Goal: Information Seeking & Learning: Learn about a topic

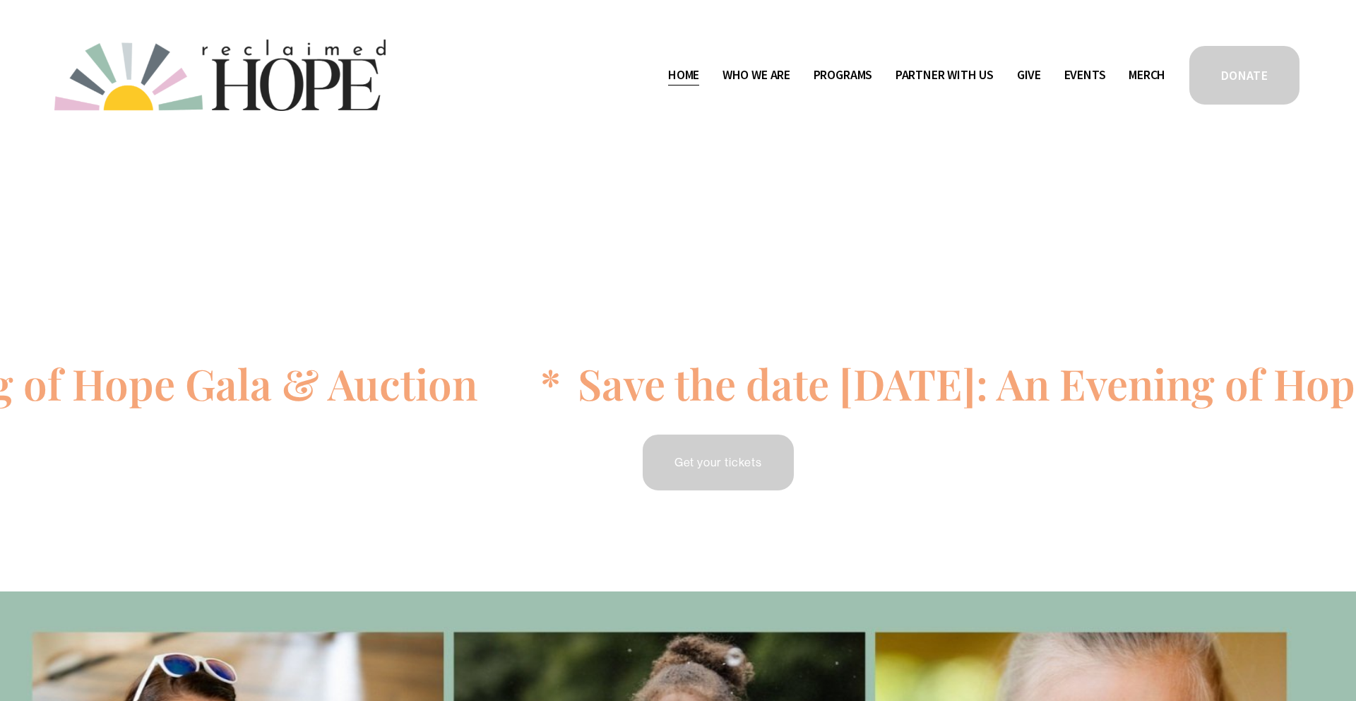
click at [521, 27] on div "Skip to Content Home Who We Are" at bounding box center [678, 75] width 1356 height 150
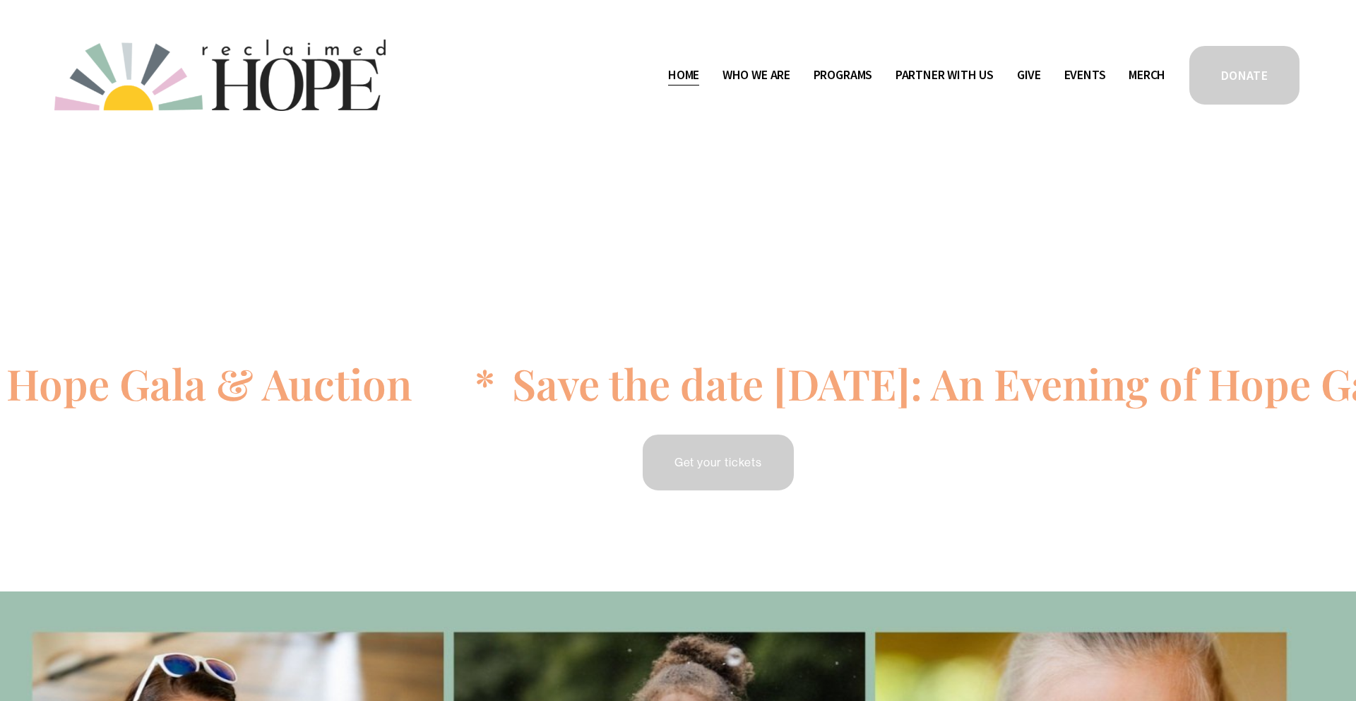
click at [0, 0] on span "Camp Hope" at bounding box center [0, 0] width 0 height 0
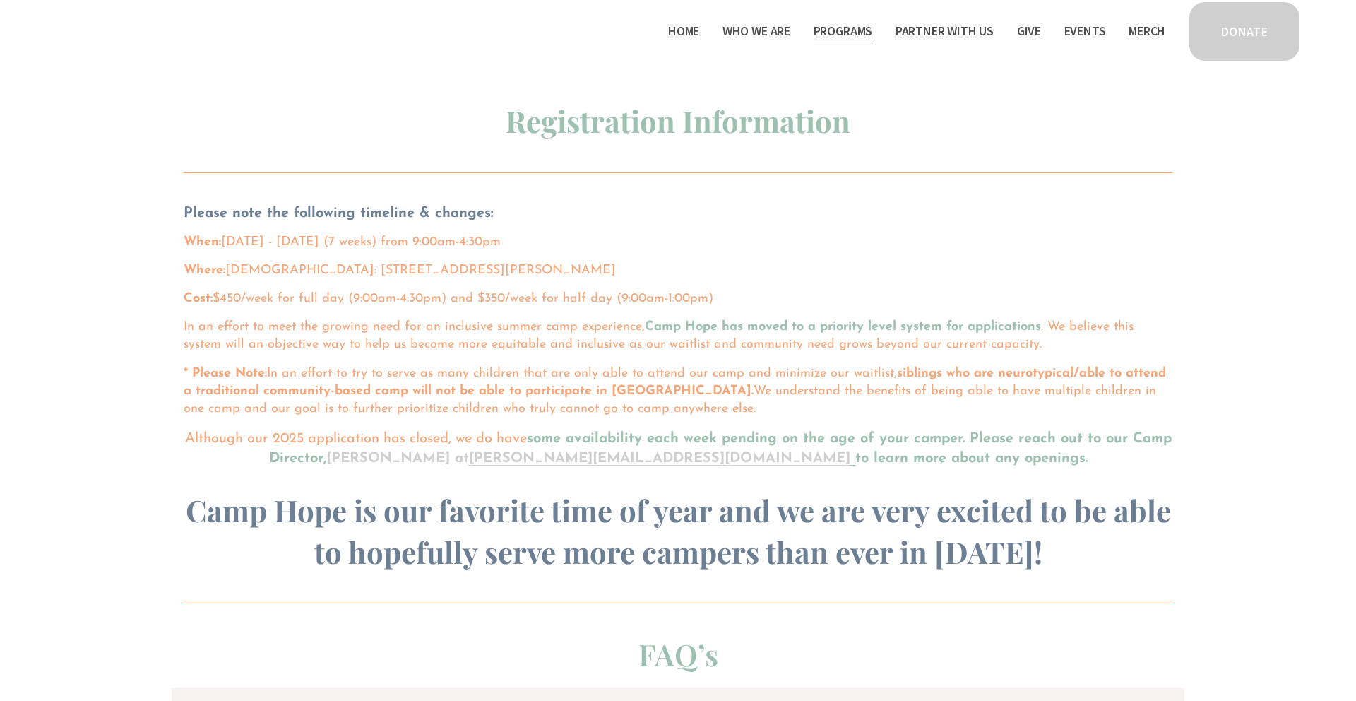
scroll to position [859, 0]
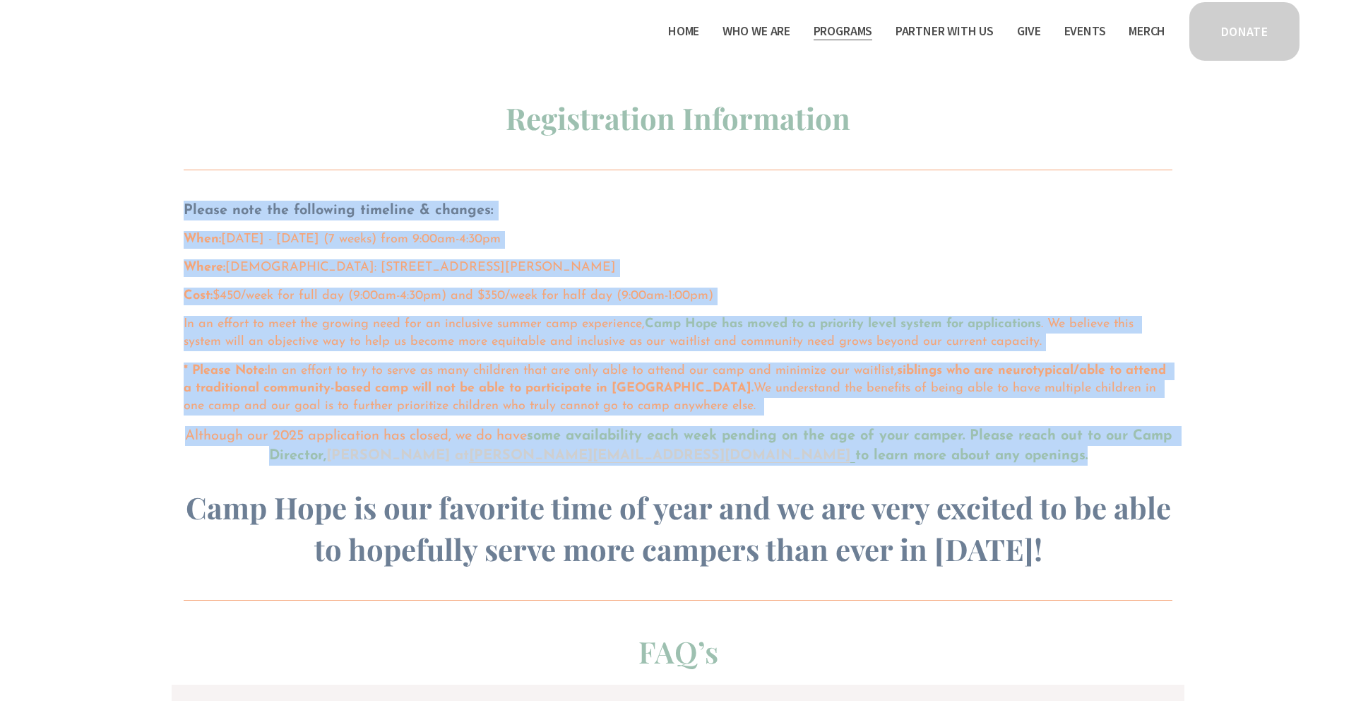
drag, startPoint x: 185, startPoint y: 208, endPoint x: 1035, endPoint y: 456, distance: 885.2
click at [1035, 456] on div "Please note the following timeline & changes: When: June 16th - August 1st, 202…" at bounding box center [678, 385] width 989 height 369
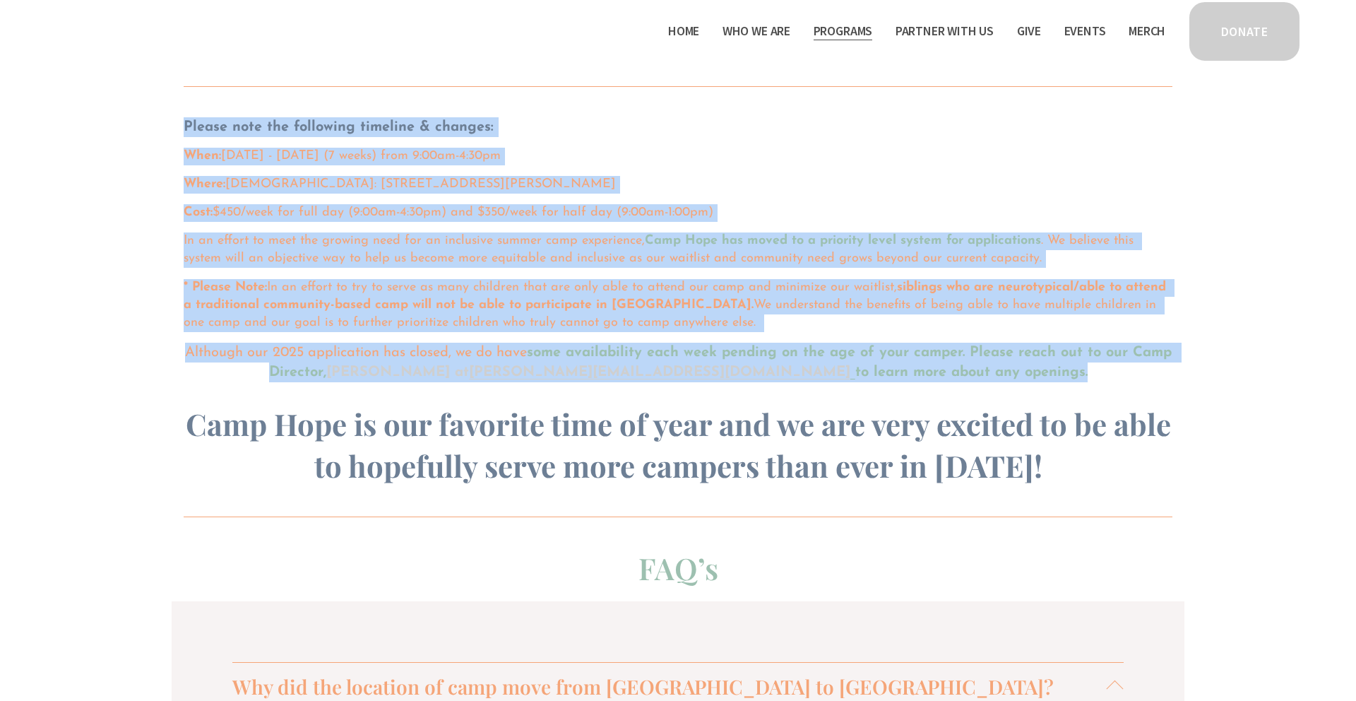
scroll to position [943, 0]
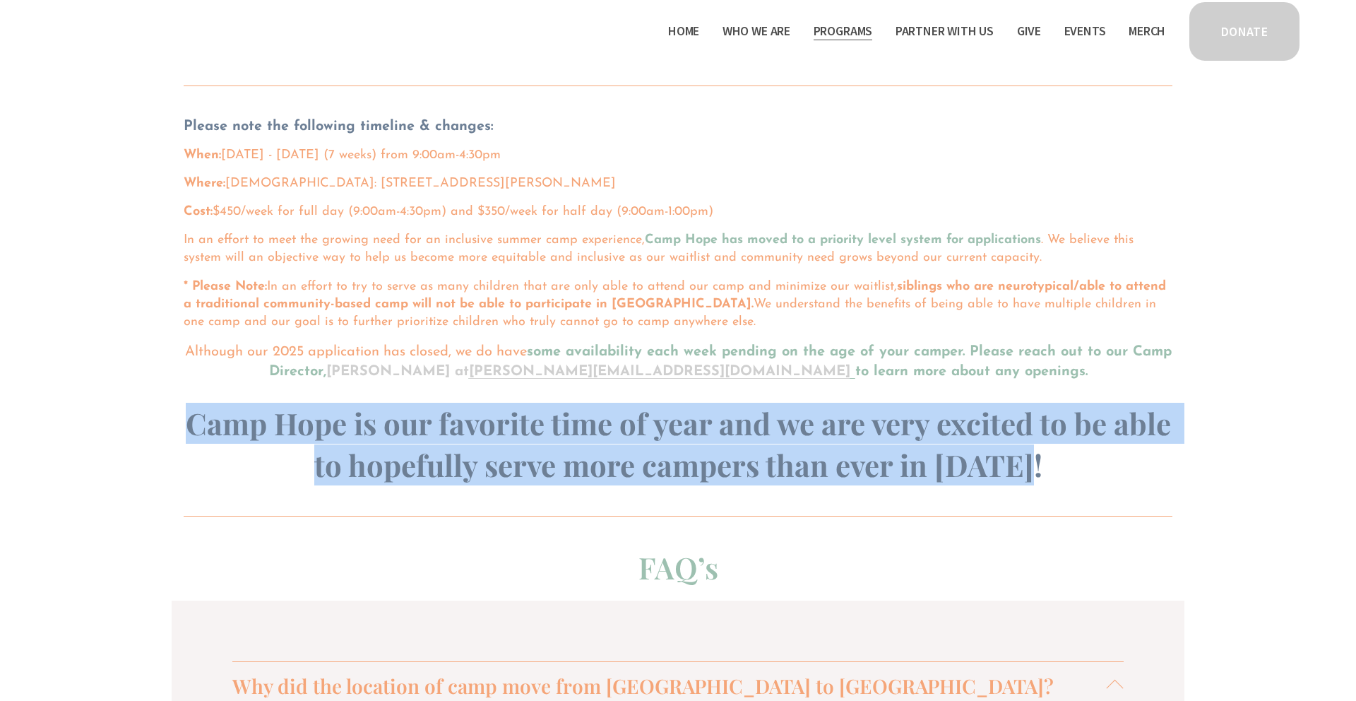
drag, startPoint x: 1041, startPoint y: 473, endPoint x: 189, endPoint y: 426, distance: 853.2
click at [189, 426] on h3 "Camp Hope is our favorite time of year and we are very excited to be able to ho…" at bounding box center [678, 444] width 989 height 83
copy strong "Camp Hope is our favorite time of year and we are very excited to be able to ho…"
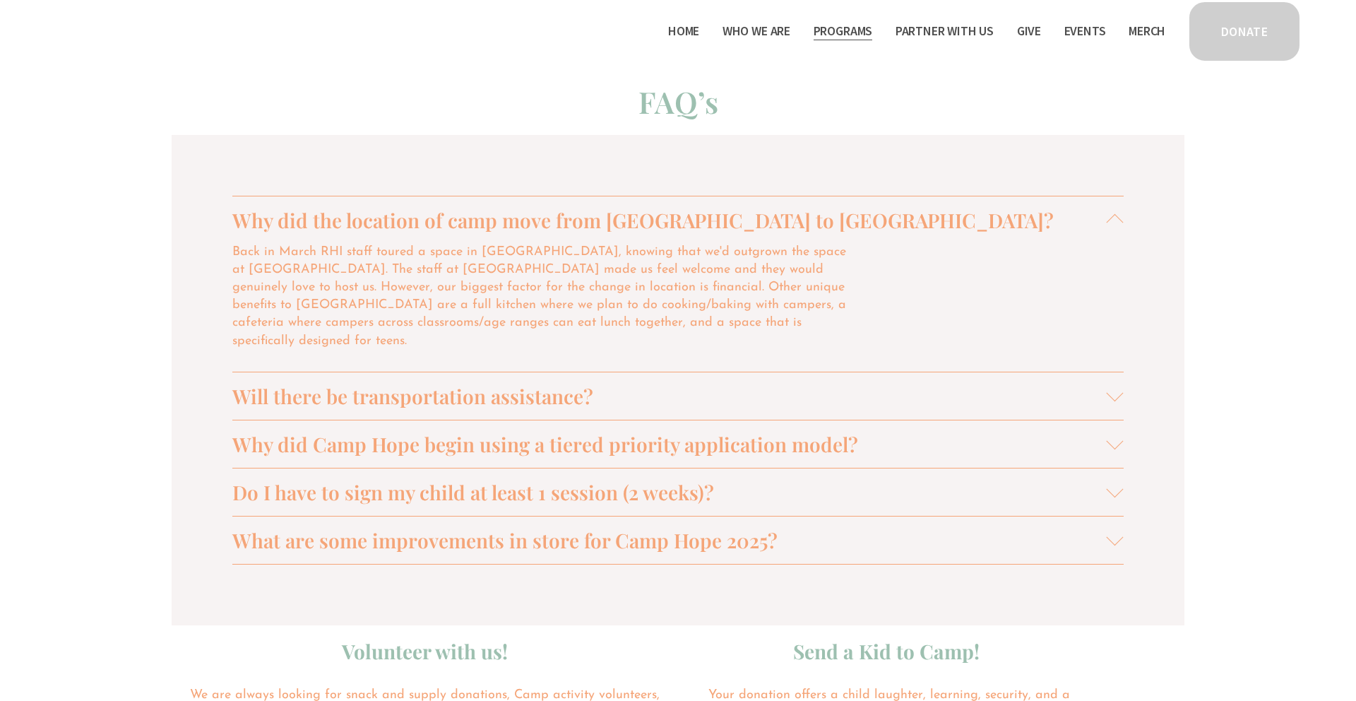
scroll to position [1411, 0]
click at [1113, 218] on div at bounding box center [1115, 220] width 17 height 17
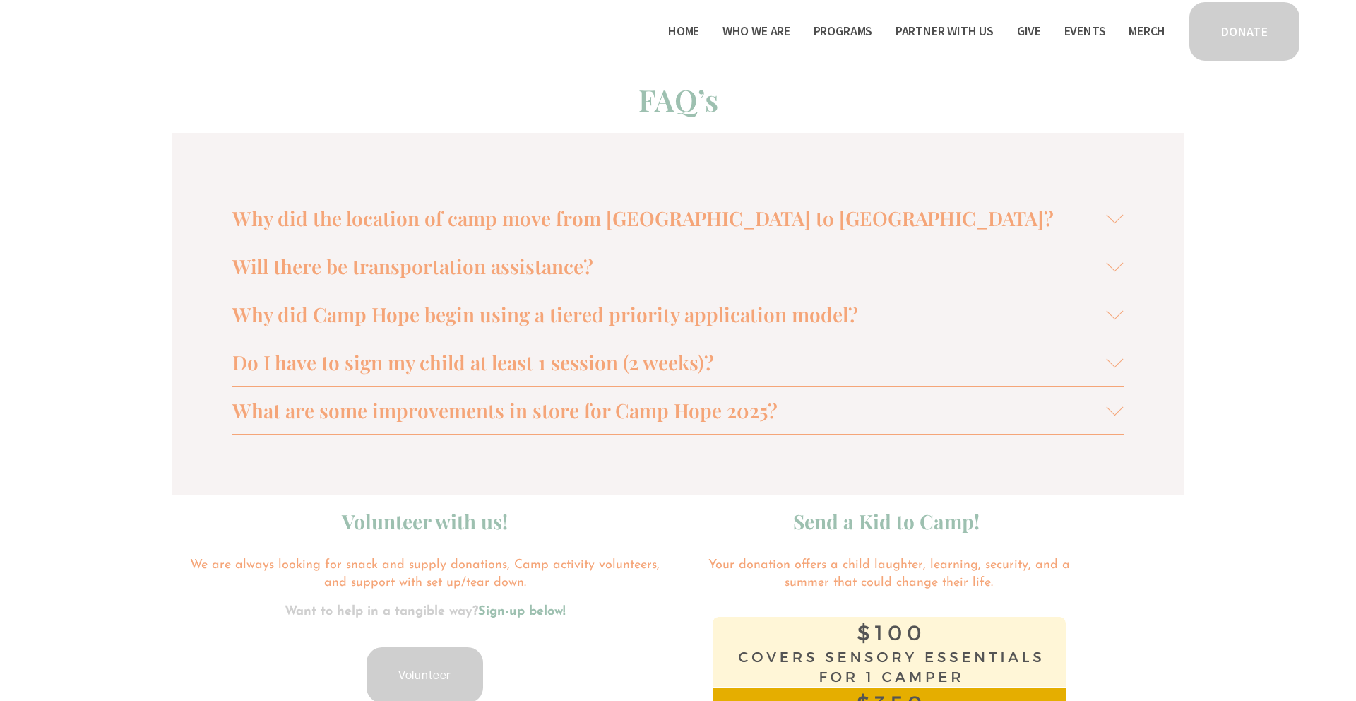
click at [748, 315] on span "Why did Camp Hope begin using a tiered priority application model?" at bounding box center [669, 314] width 875 height 26
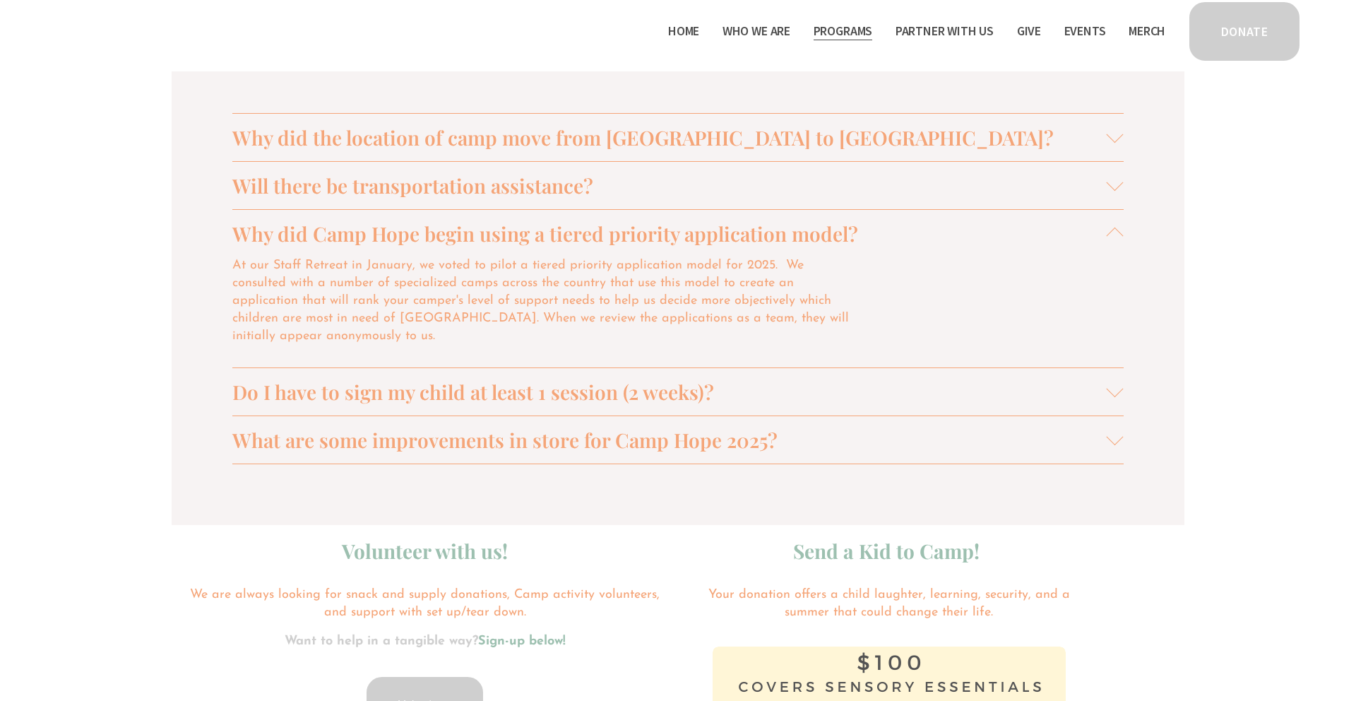
scroll to position [1493, 0]
click at [511, 377] on span "Do I have to sign my child at least 1 session (2 weeks)?" at bounding box center [669, 390] width 875 height 26
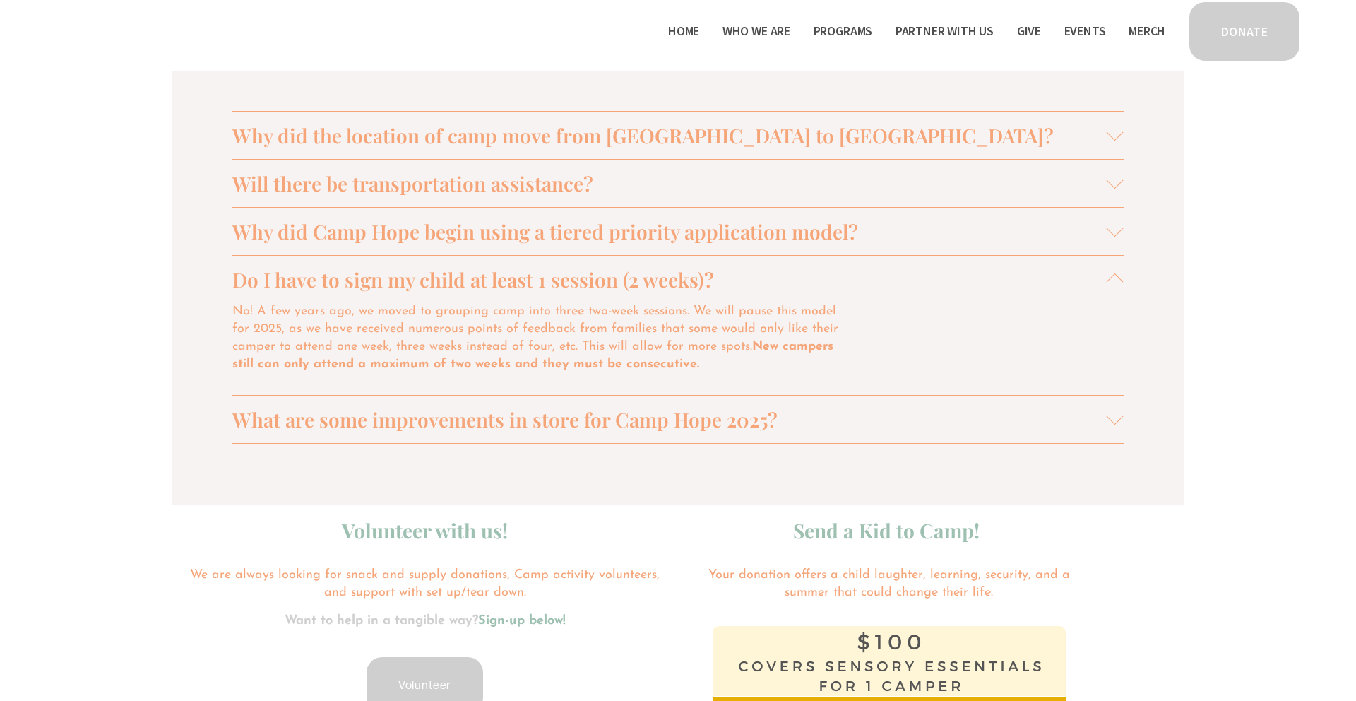
click at [533, 425] on span "What are some improvements in store for Camp Hope 2025?" at bounding box center [669, 419] width 875 height 26
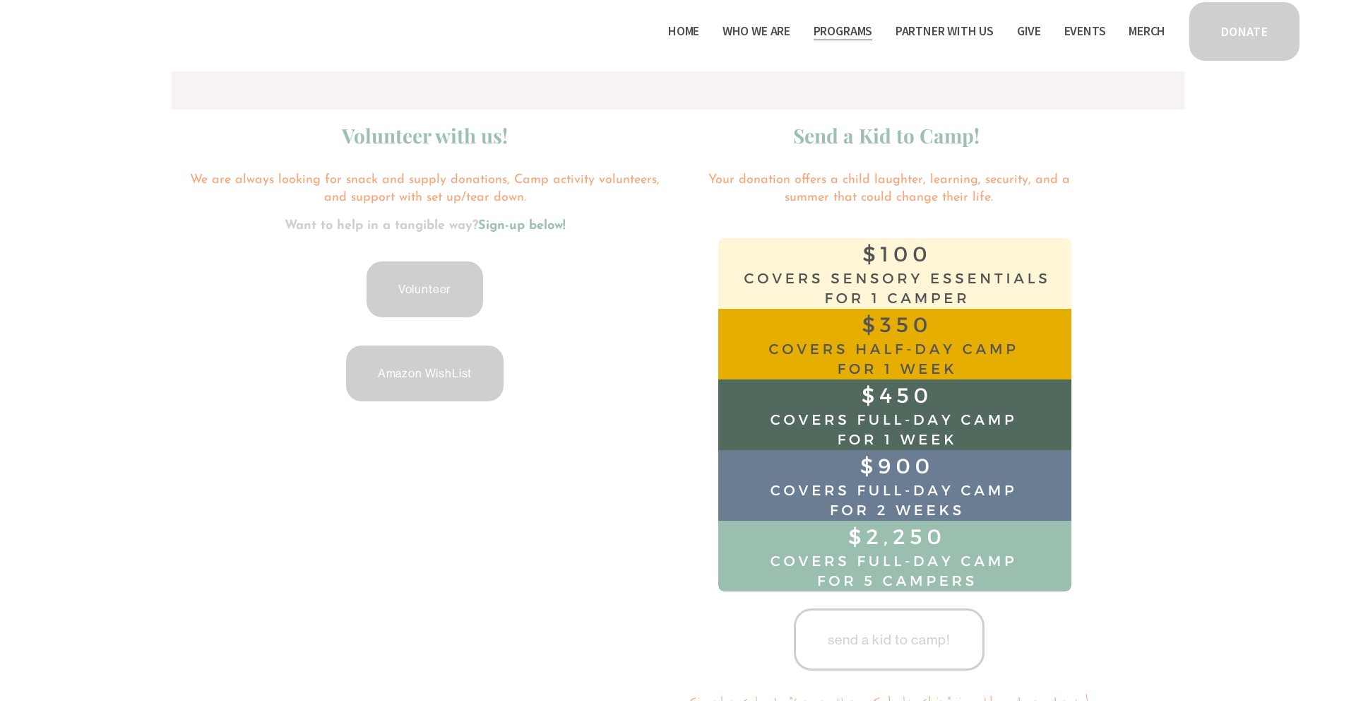
scroll to position [2075, 0]
click at [416, 393] on link "Amazon WishList" at bounding box center [425, 373] width 162 height 60
click at [73, 314] on div at bounding box center [678, 373] width 1356 height 3073
click at [447, 286] on link "Volunteer" at bounding box center [424, 289] width 121 height 60
click at [447, 387] on link "Amazon WishList" at bounding box center [425, 373] width 162 height 60
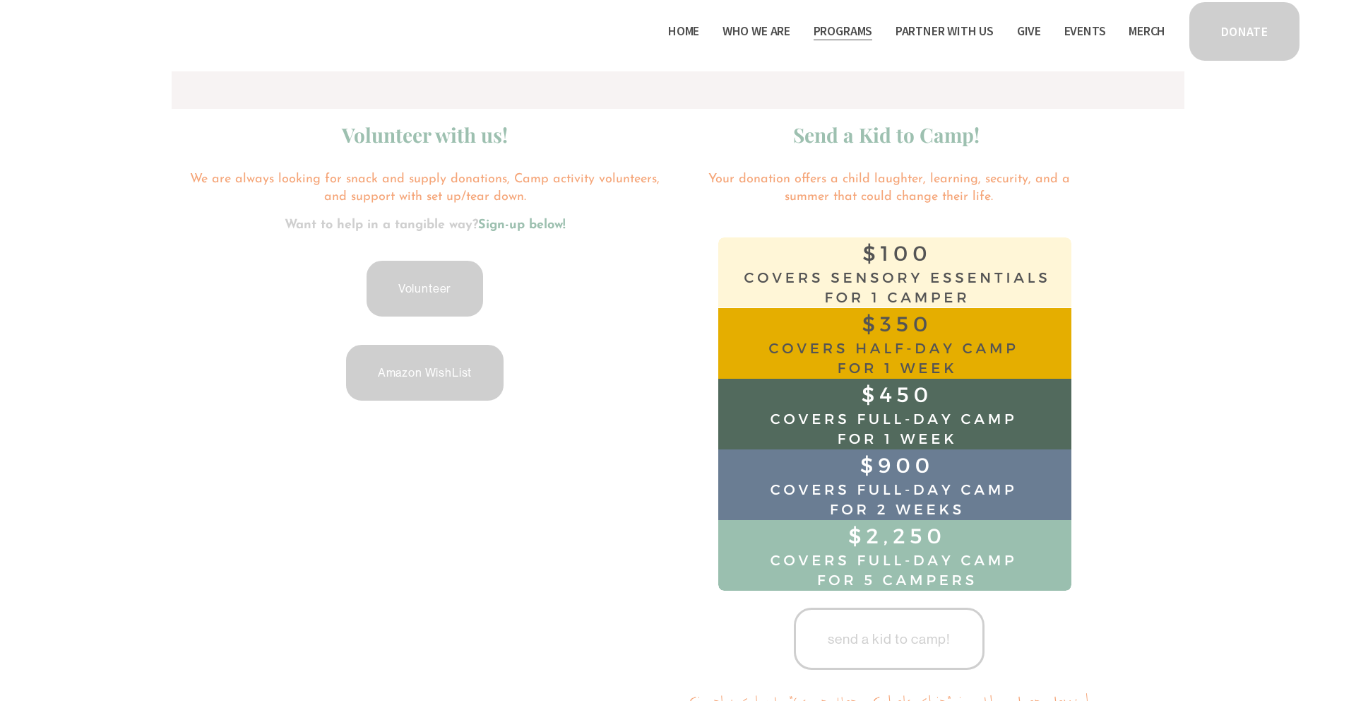
click at [647, 357] on div "Amazon WishList" at bounding box center [425, 373] width 482 height 60
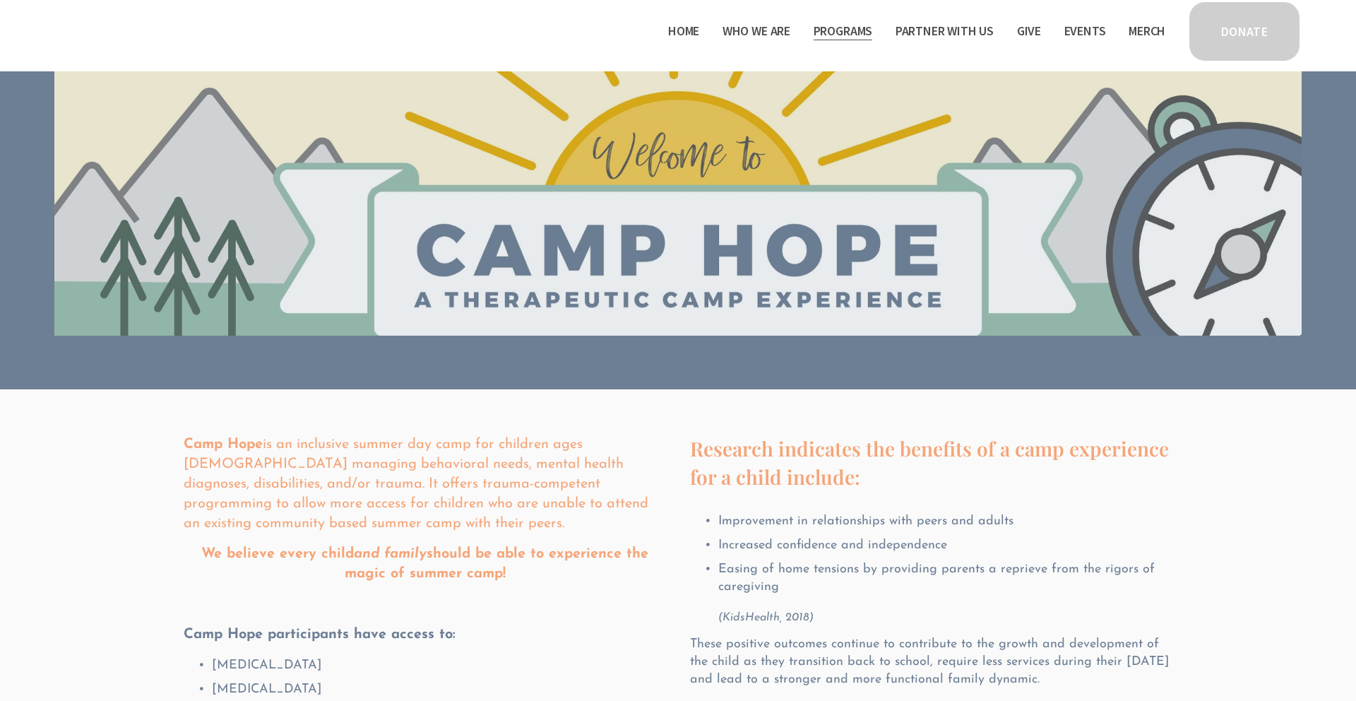
scroll to position [0, 0]
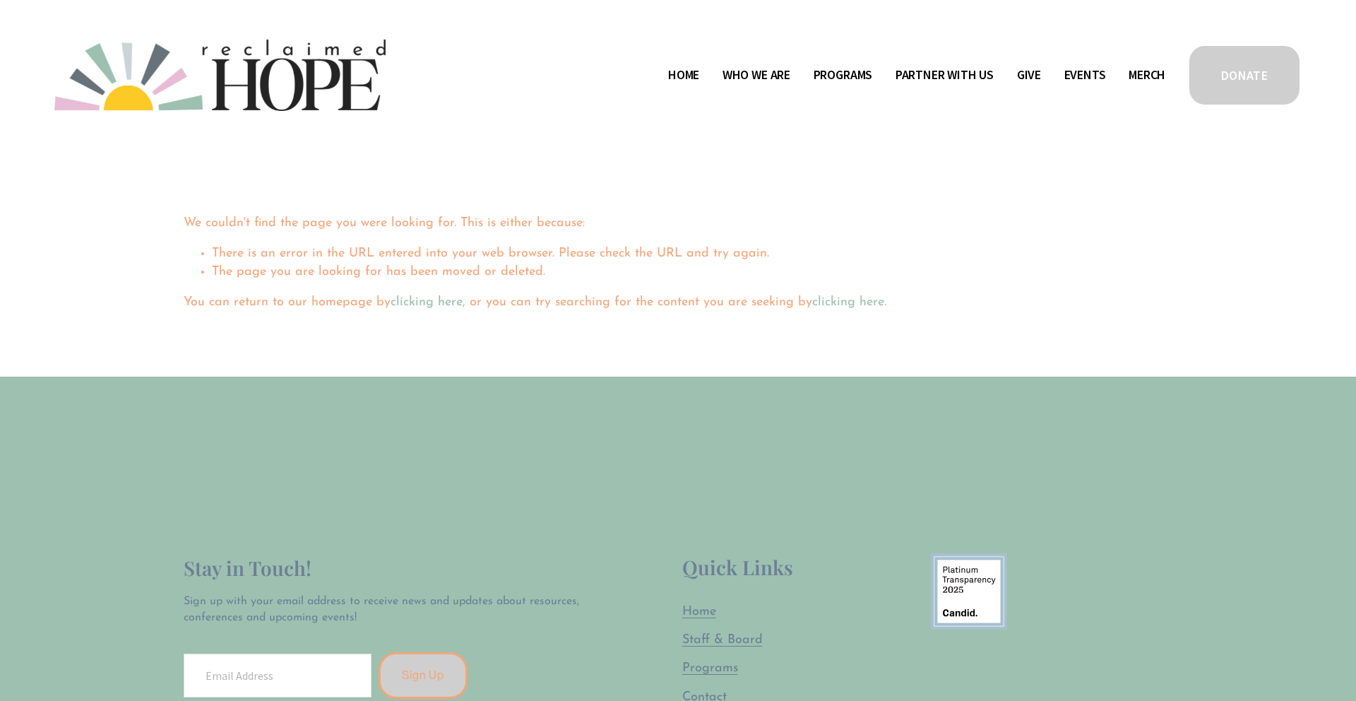
click at [0, 0] on span "Work With Us" at bounding box center [0, 0] width 0 height 0
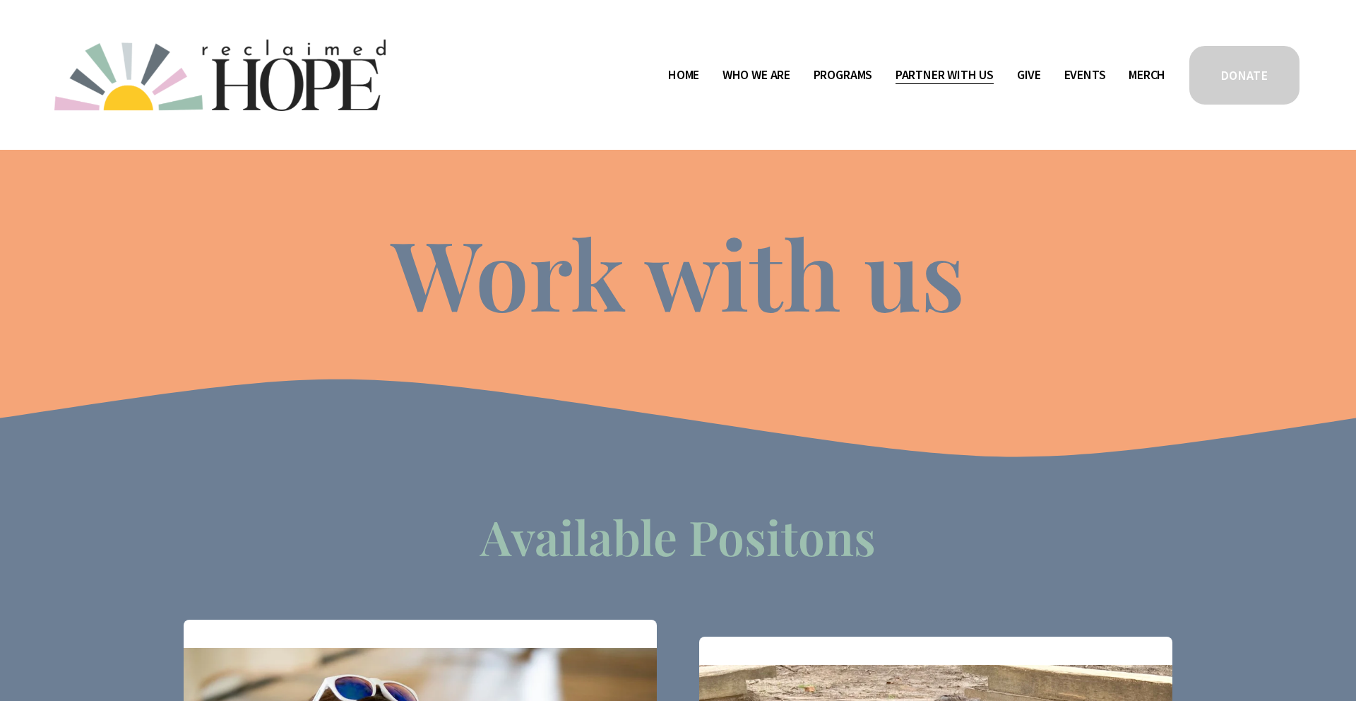
click at [0, 0] on span "Mission Partners" at bounding box center [0, 0] width 0 height 0
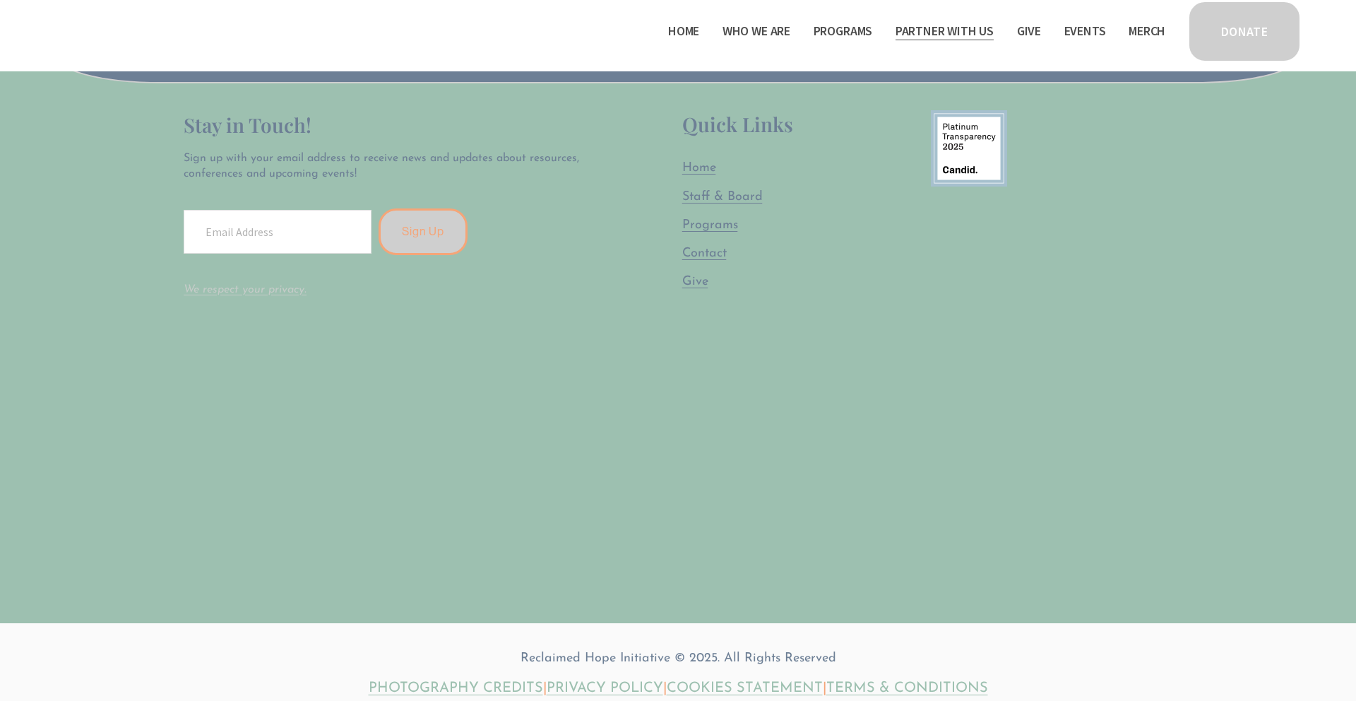
scroll to position [2713, 0]
click at [0, 0] on span "Program Partners" at bounding box center [0, 0] width 0 height 0
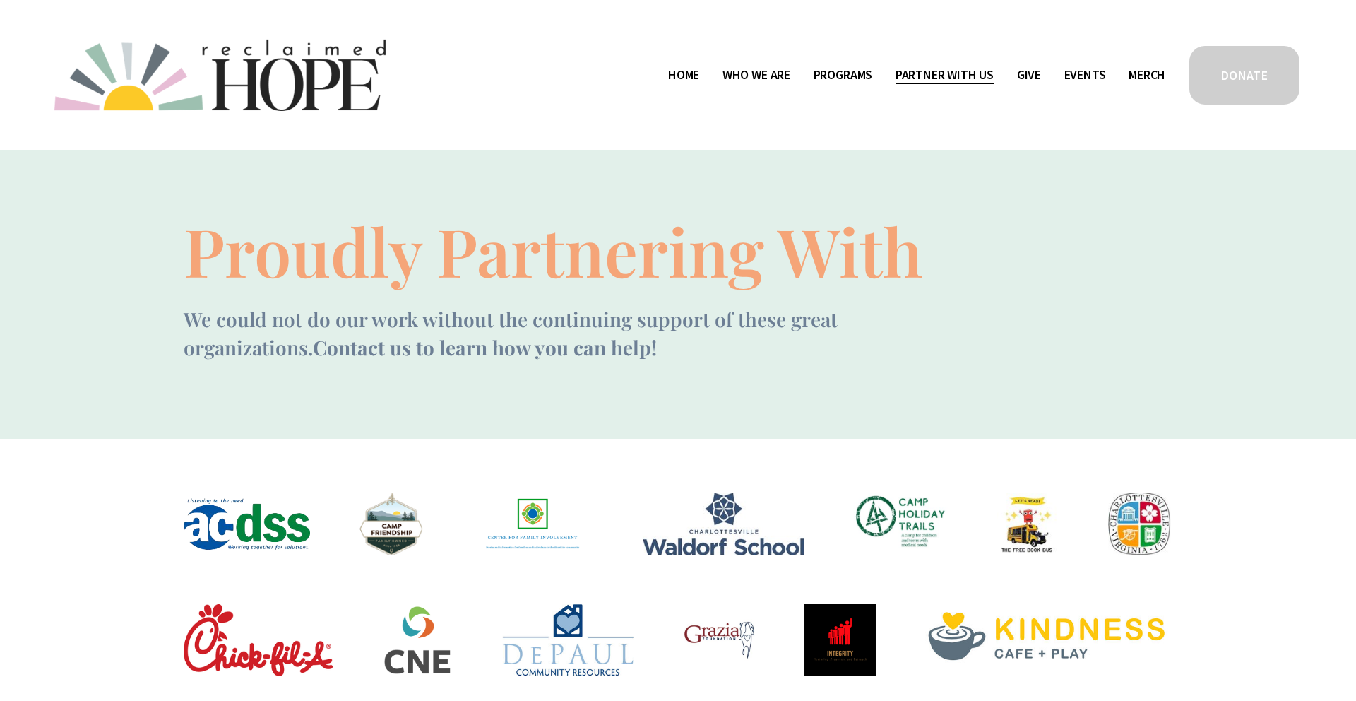
click at [0, 0] on link "Thrive Support Groups" at bounding box center [0, 0] width 0 height 0
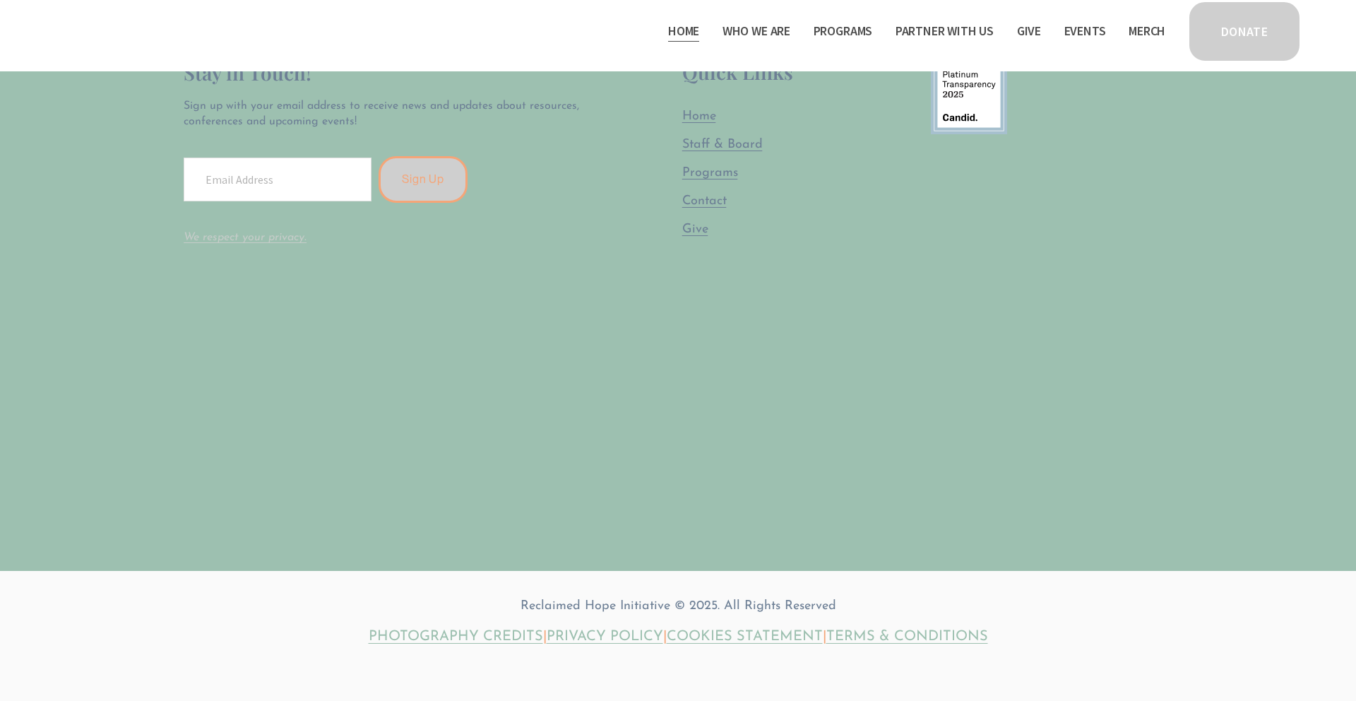
scroll to position [4323, 0]
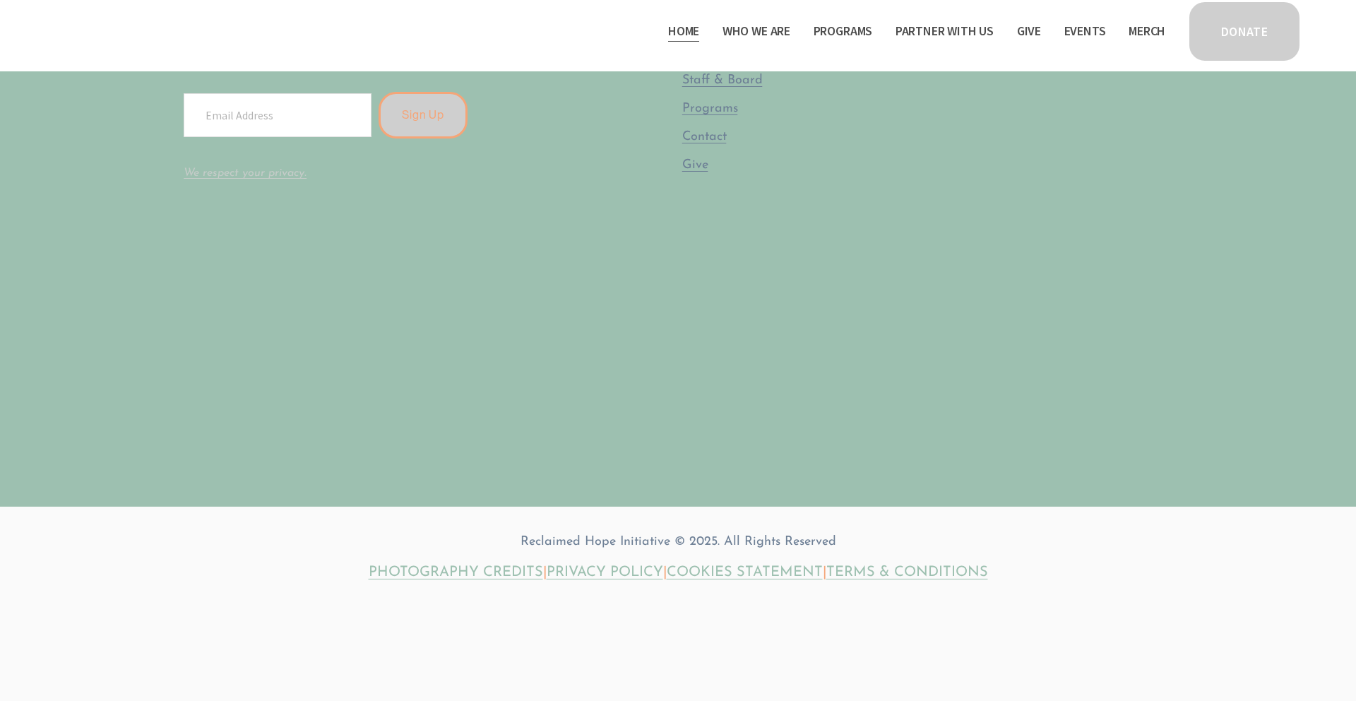
click at [453, 562] on link "PHOTOGRAPHY CREDITS" at bounding box center [456, 572] width 174 height 20
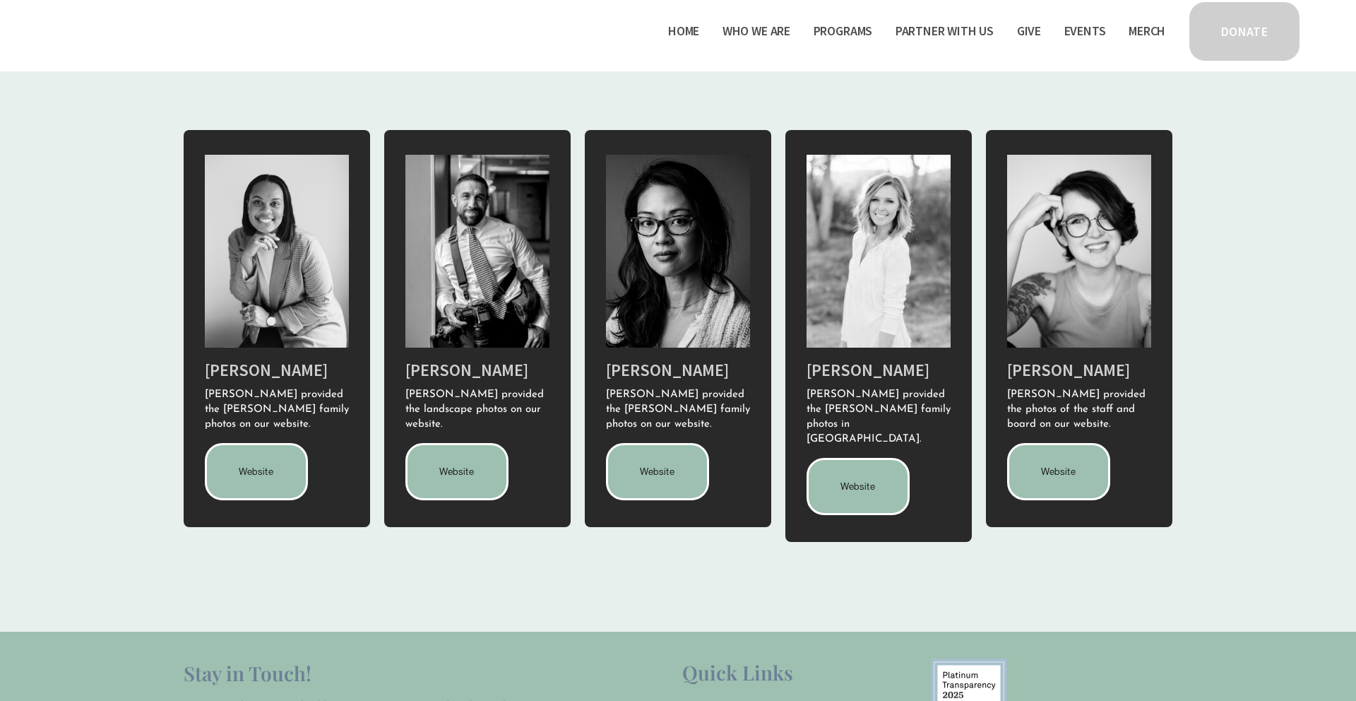
scroll to position [235, 0]
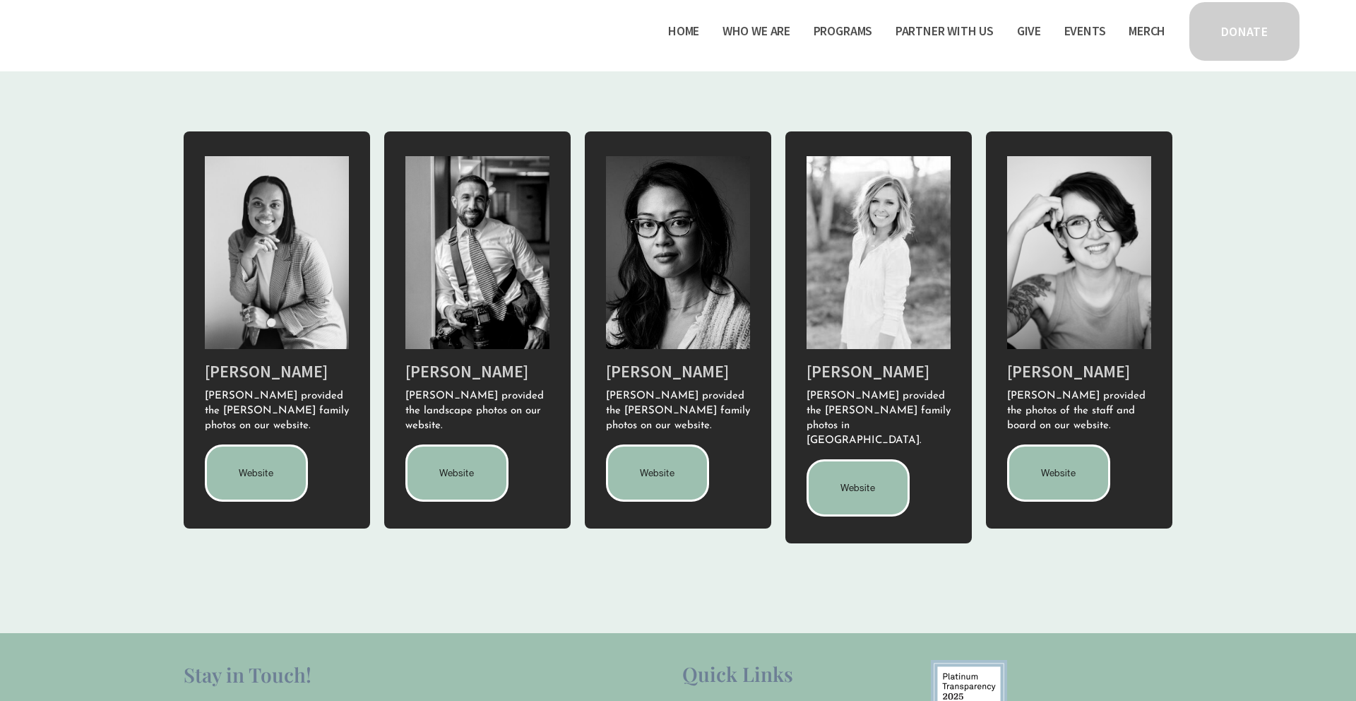
click at [0, 0] on span "Staff & Board" at bounding box center [0, 0] width 0 height 0
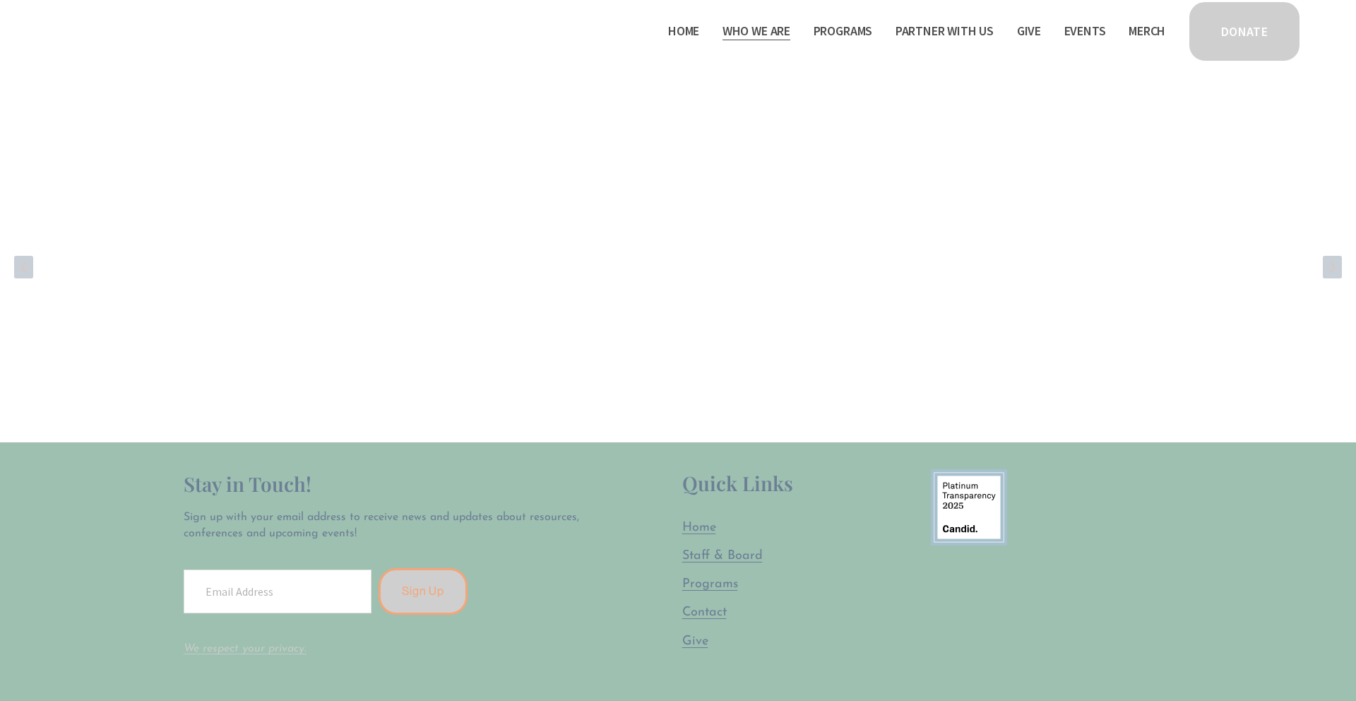
scroll to position [2501, 0]
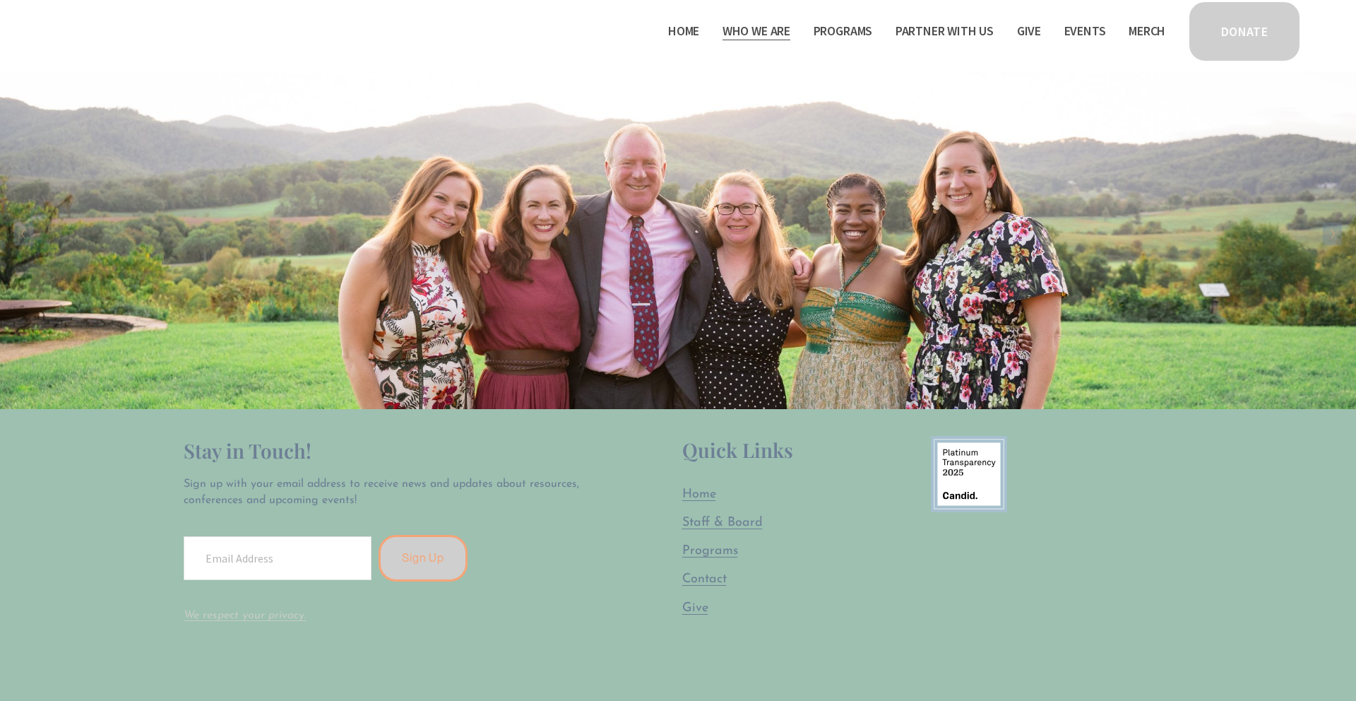
click at [675, 31] on link "Home" at bounding box center [683, 31] width 31 height 23
